Goal: Transaction & Acquisition: Purchase product/service

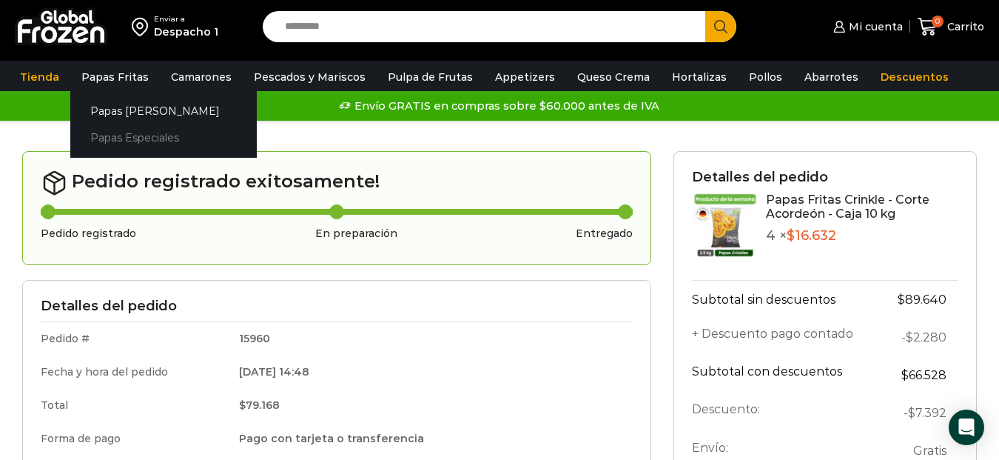
click at [127, 137] on link "Papas Especiales" at bounding box center [163, 137] width 187 height 27
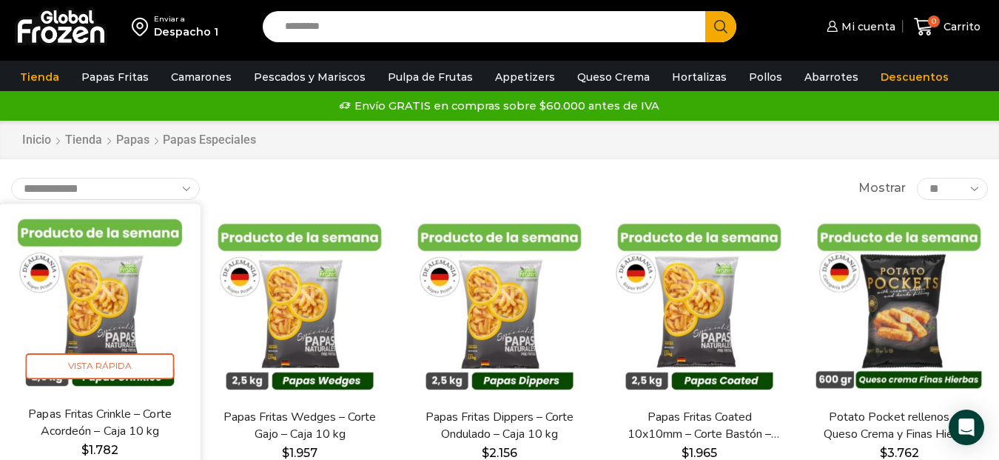
click at [122, 323] on img at bounding box center [99, 304] width 179 height 179
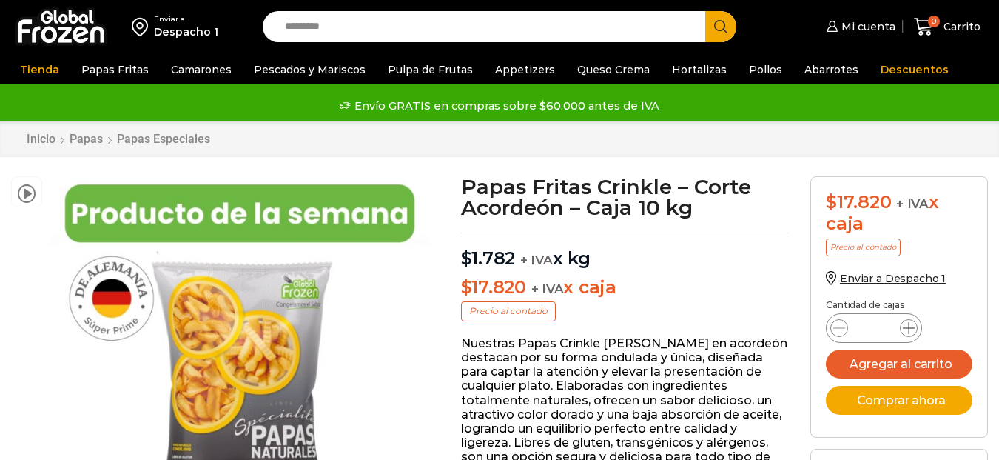
click at [911, 329] on icon at bounding box center [909, 328] width 12 height 12
click at [910, 328] on icon at bounding box center [909, 328] width 12 height 12
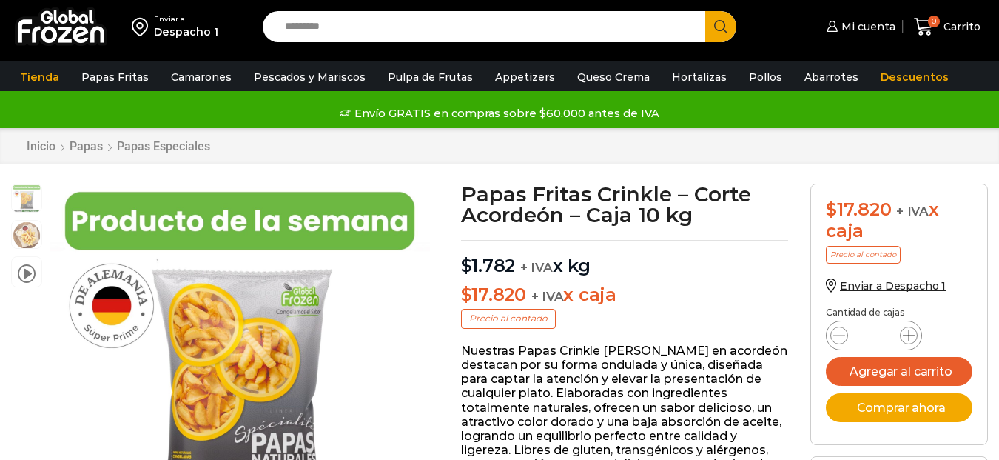
scroll to position [1, 0]
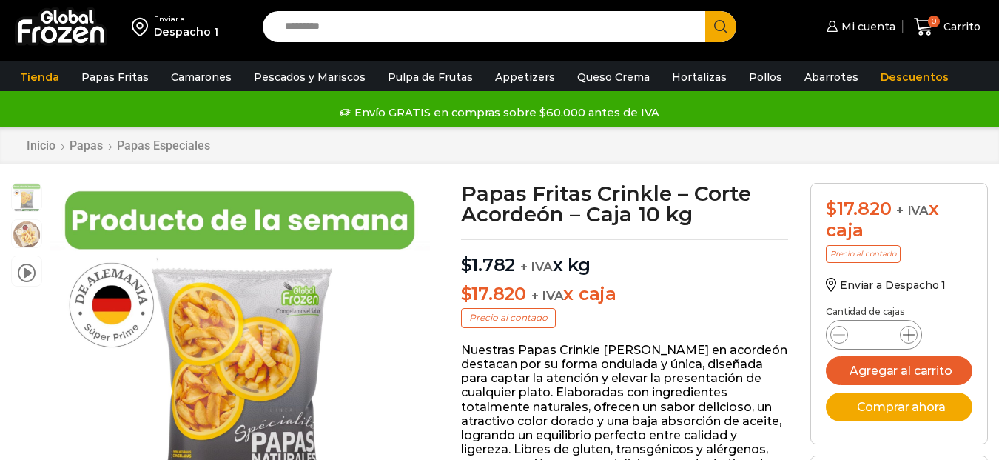
click at [912, 335] on icon at bounding box center [909, 335] width 12 height 12
click at [912, 334] on icon at bounding box center [909, 335] width 12 height 12
type input "*"
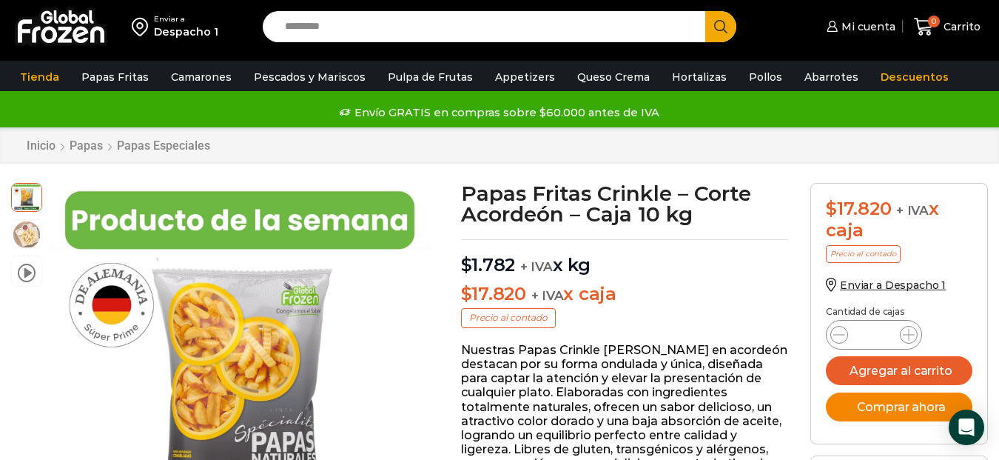
click at [907, 409] on button "Comprar ahora" at bounding box center [899, 406] width 147 height 29
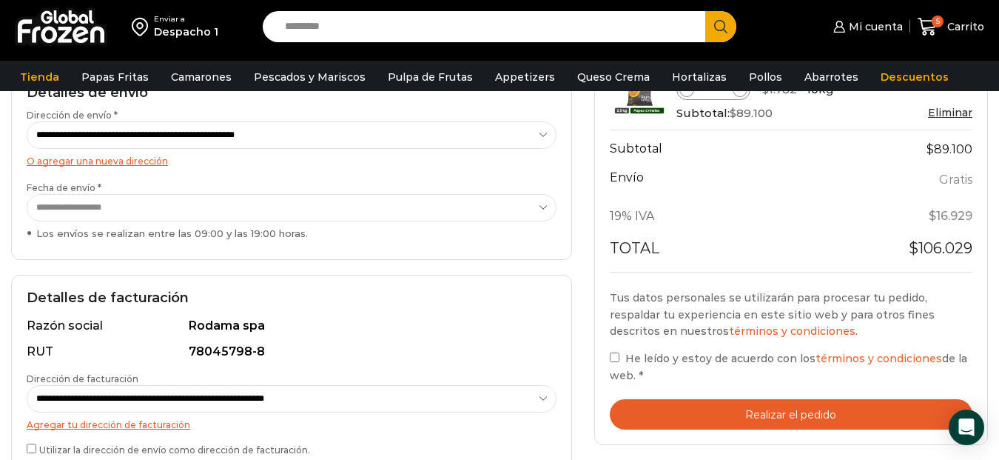
click at [624, 358] on label "He leído y estoy de acuerdo con los términos y condiciones de la web. *" at bounding box center [791, 366] width 363 height 34
click at [768, 409] on button "Realizar el pedido" at bounding box center [791, 414] width 363 height 30
